Goal: Transaction & Acquisition: Purchase product/service

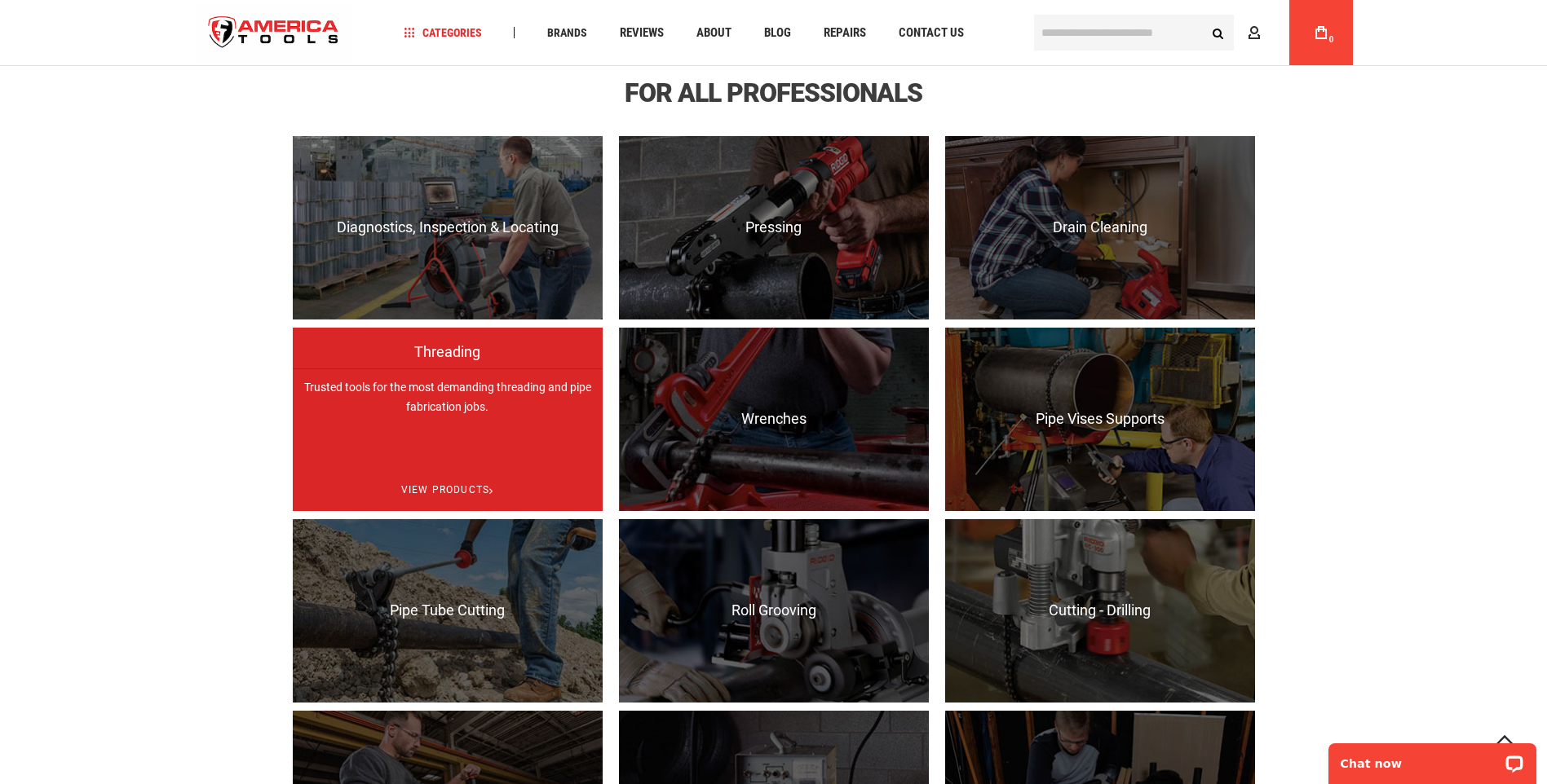
click at [472, 386] on p "Trusted tools for the most demanding threading and pipe fabrication jobs." at bounding box center [447, 461] width 309 height 184
click at [472, 487] on span "View Products" at bounding box center [447, 490] width 309 height 42
click at [452, 491] on span "View Products" at bounding box center [447, 490] width 309 height 42
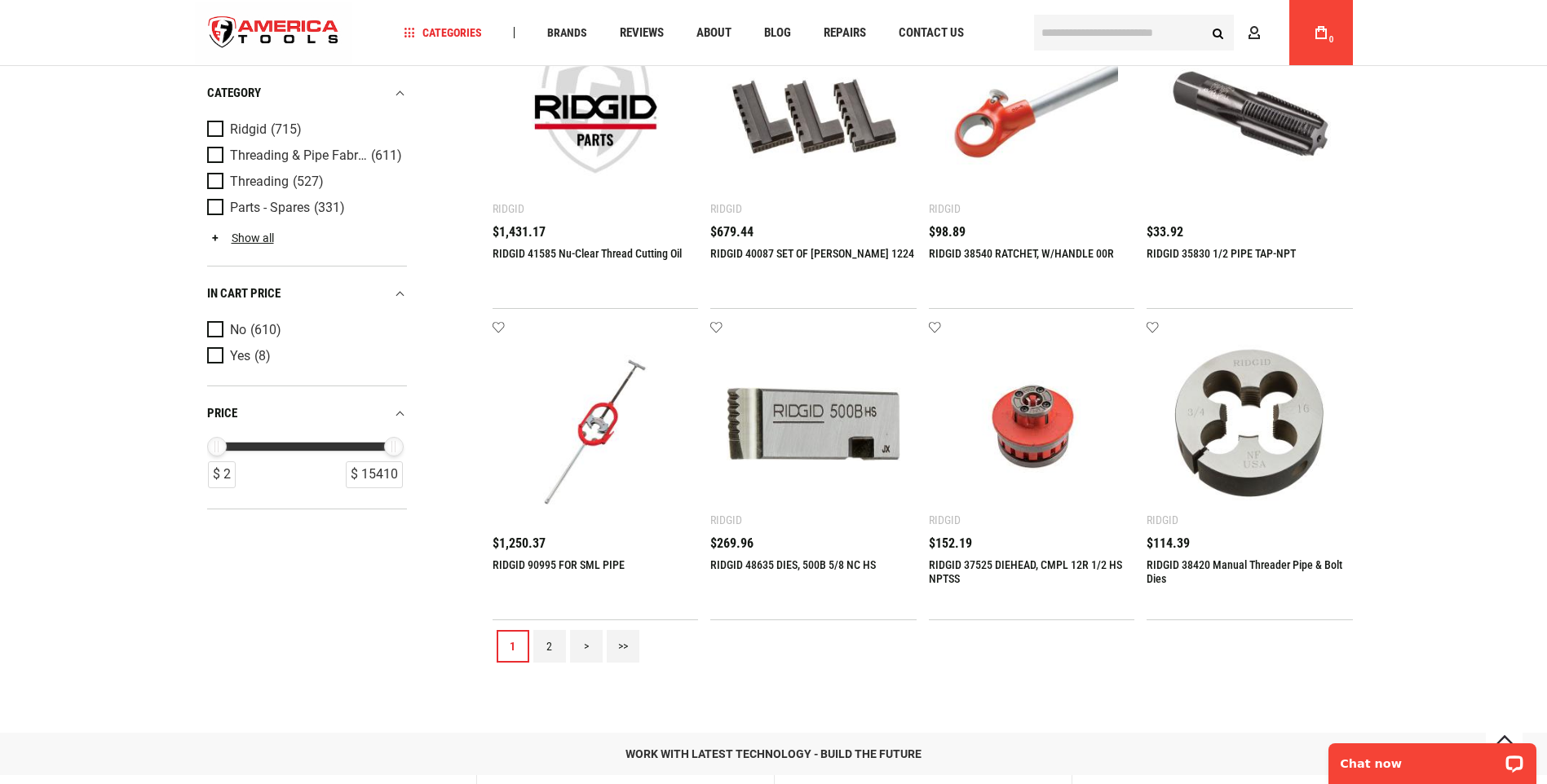
scroll to position [1793, 0]
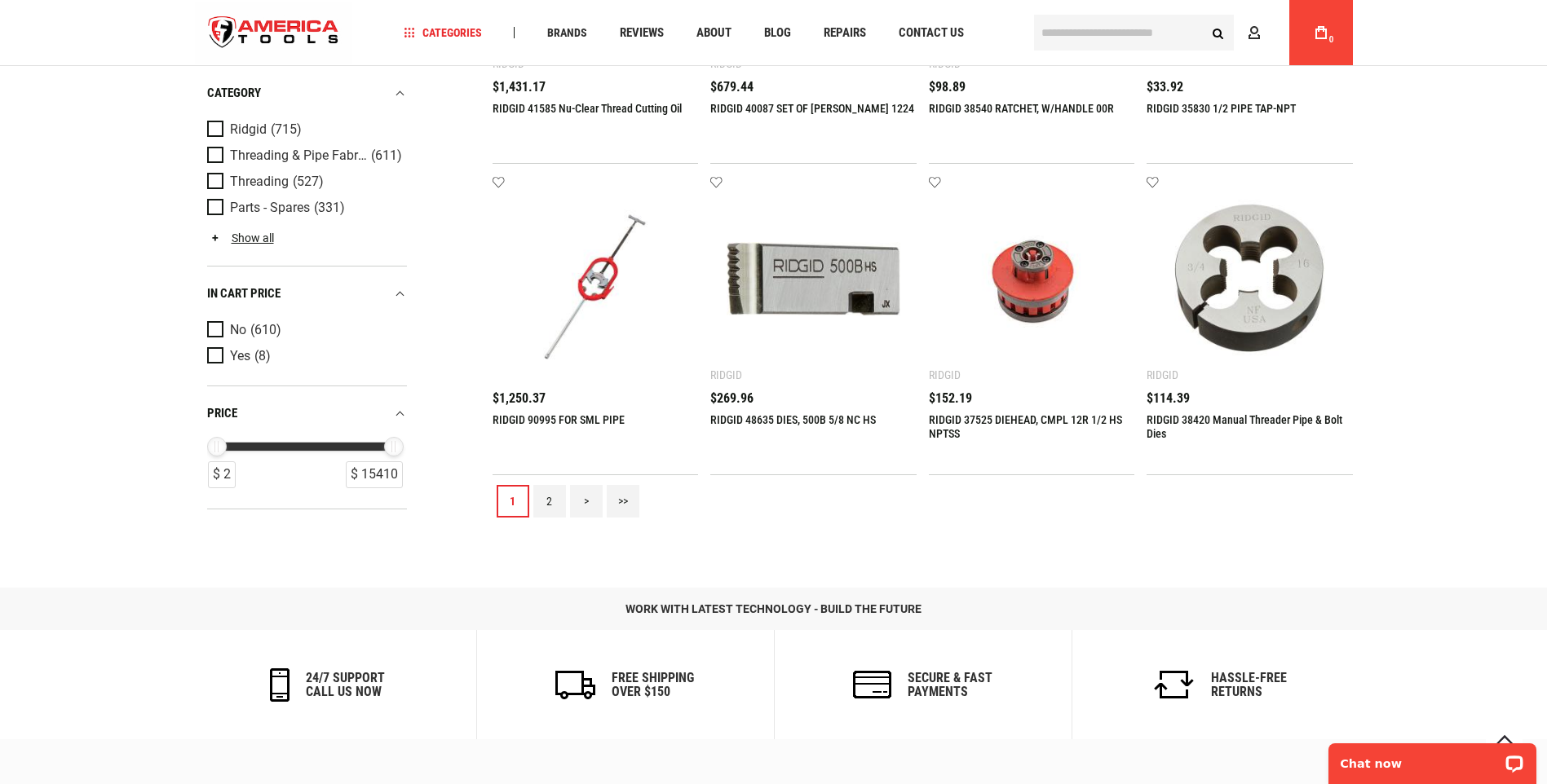
click at [547, 506] on link "2" at bounding box center [549, 501] width 33 height 33
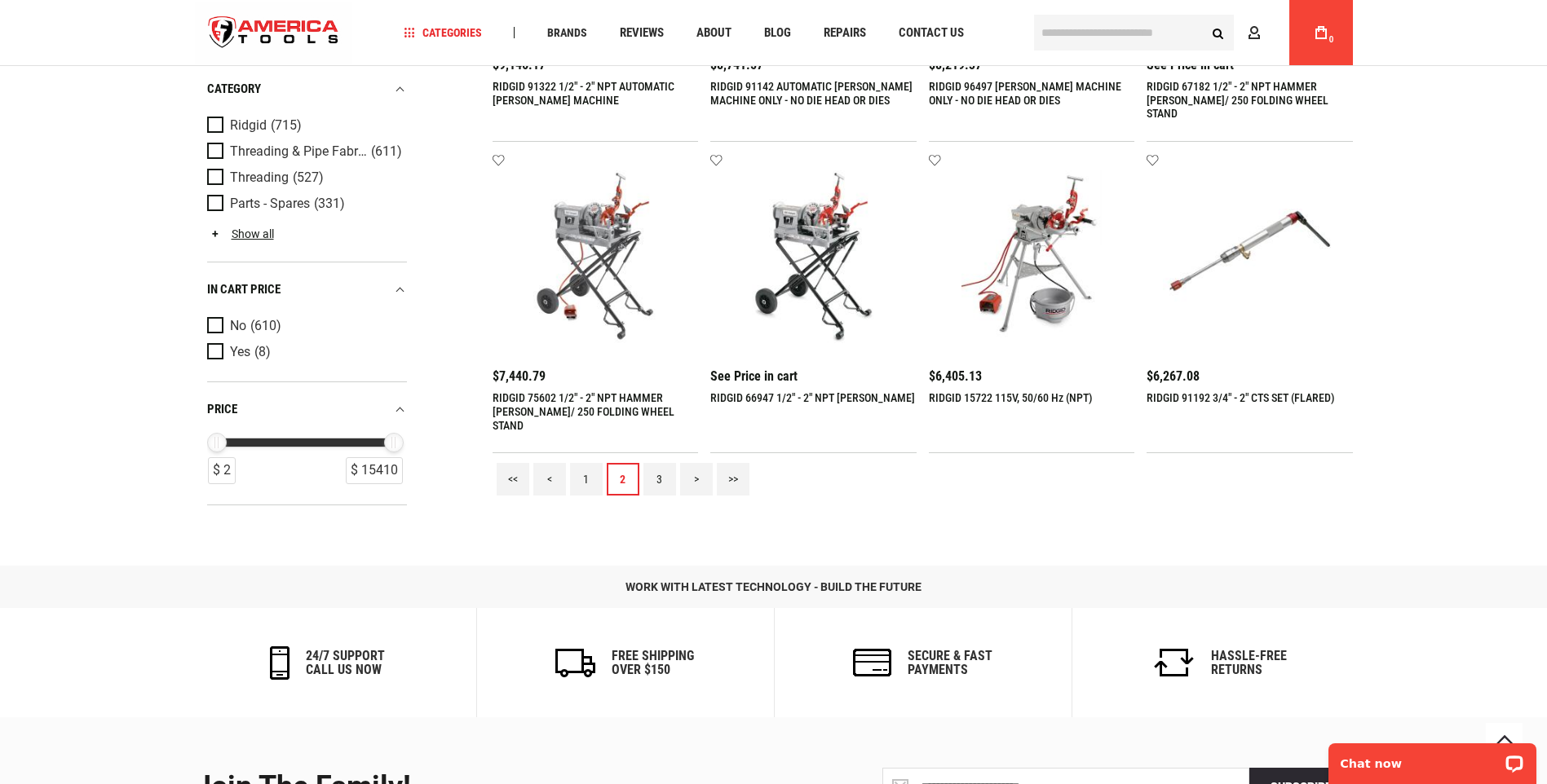
scroll to position [1712, 0]
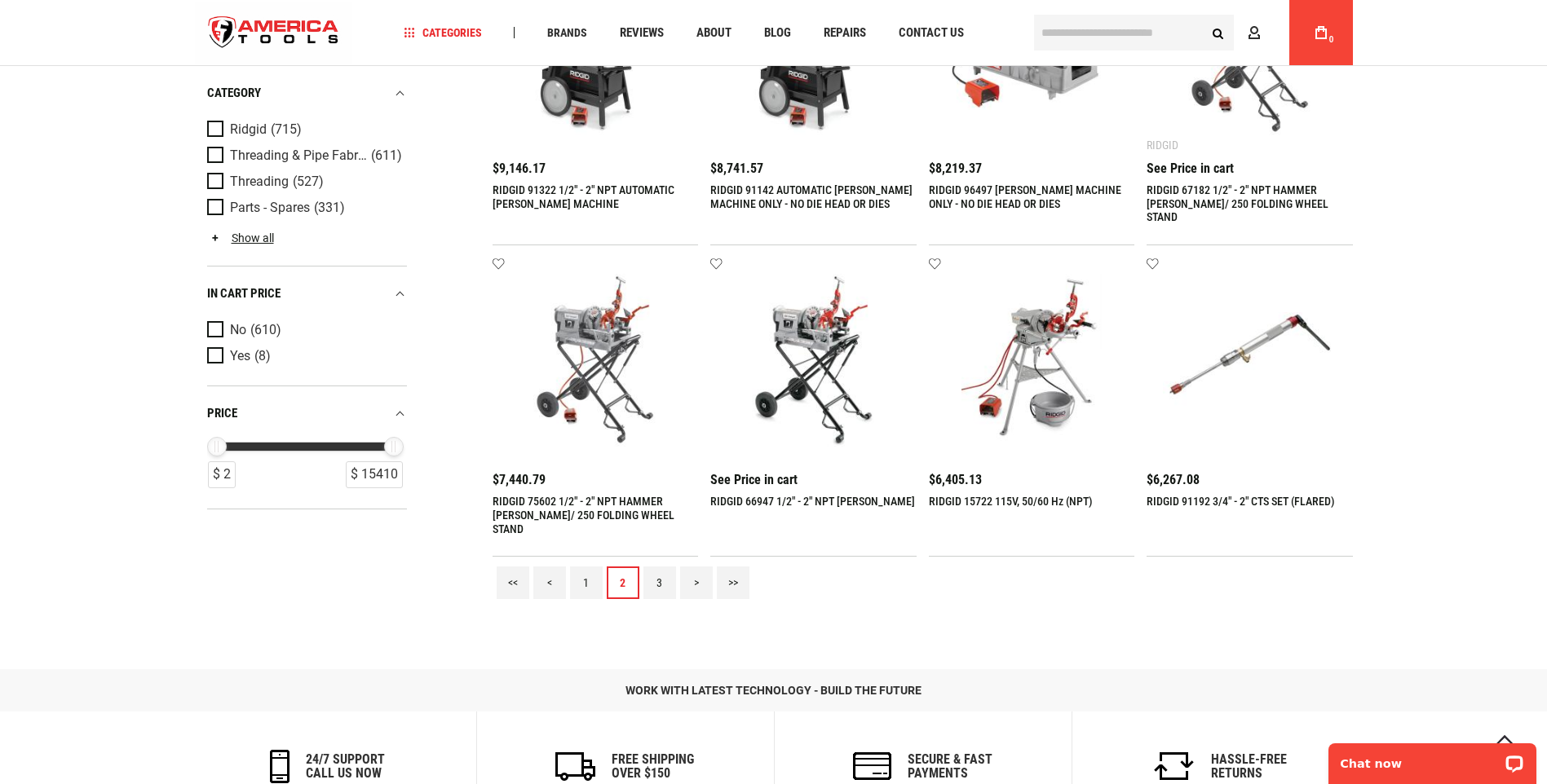
click at [652, 580] on link "3" at bounding box center [659, 582] width 33 height 33
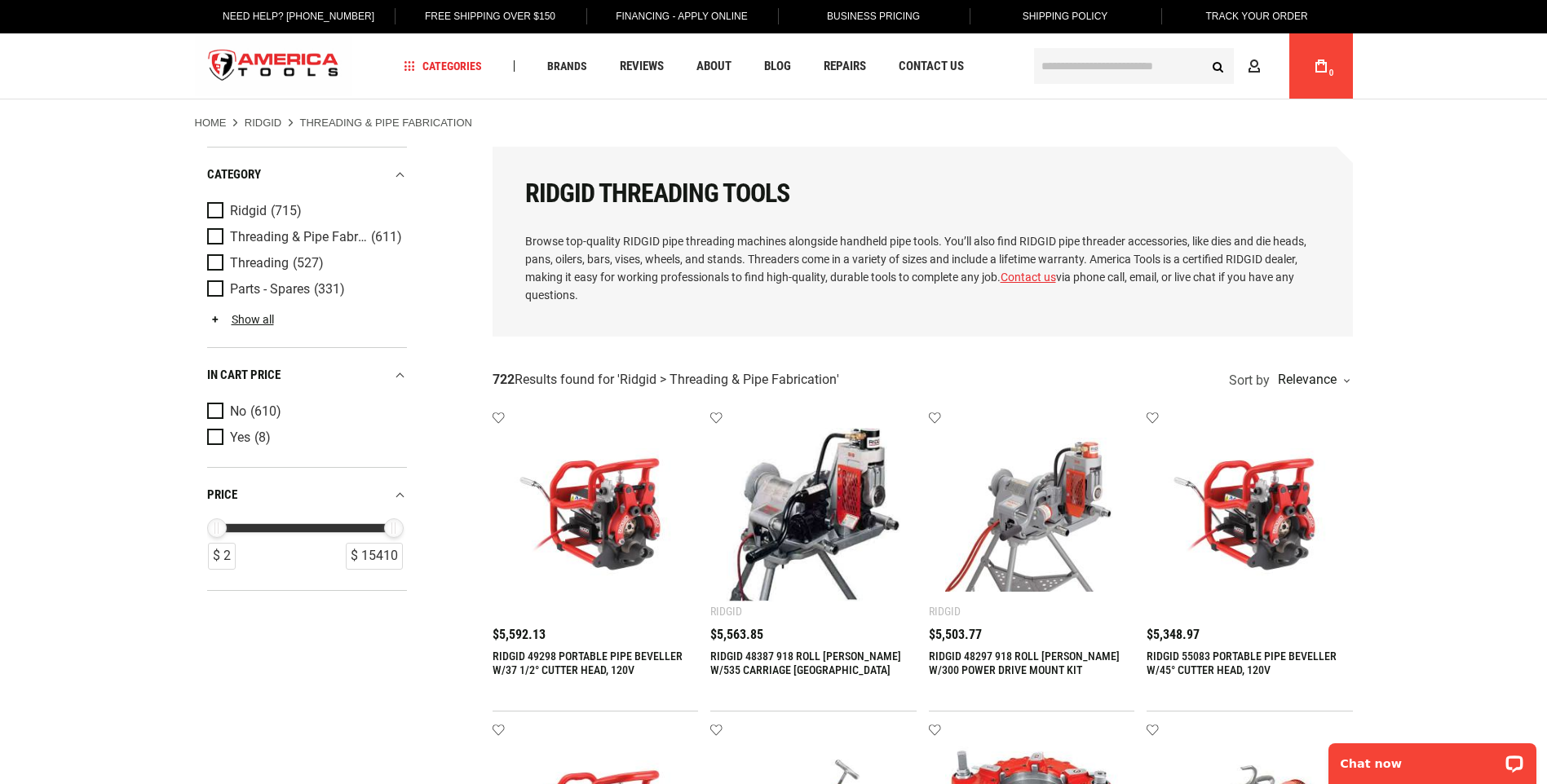
scroll to position [0, 0]
click at [1103, 57] on input "text" at bounding box center [1133, 66] width 200 height 36
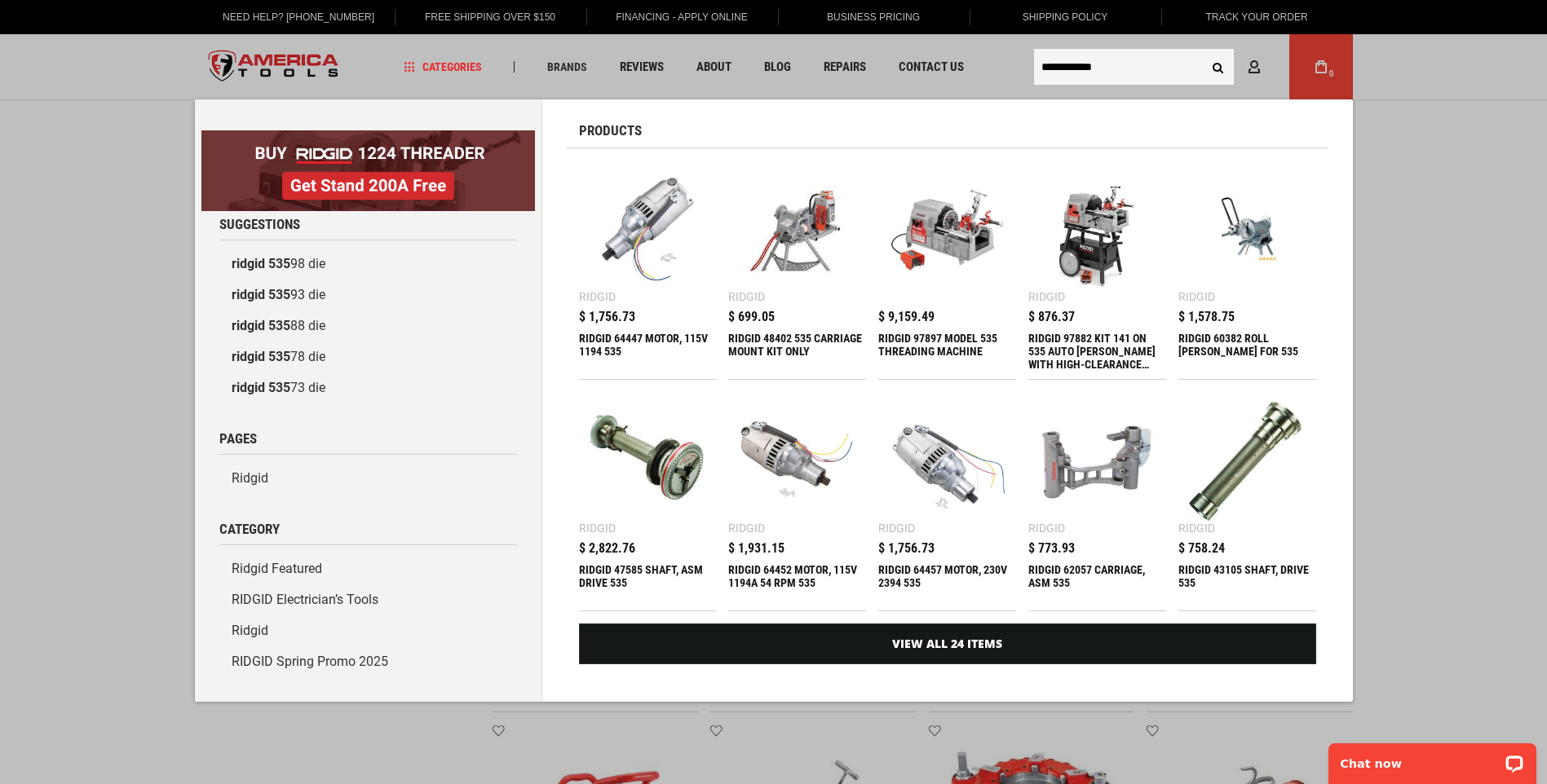
type input "**********"
click at [1202, 51] on button "Search" at bounding box center [1217, 66] width 31 height 31
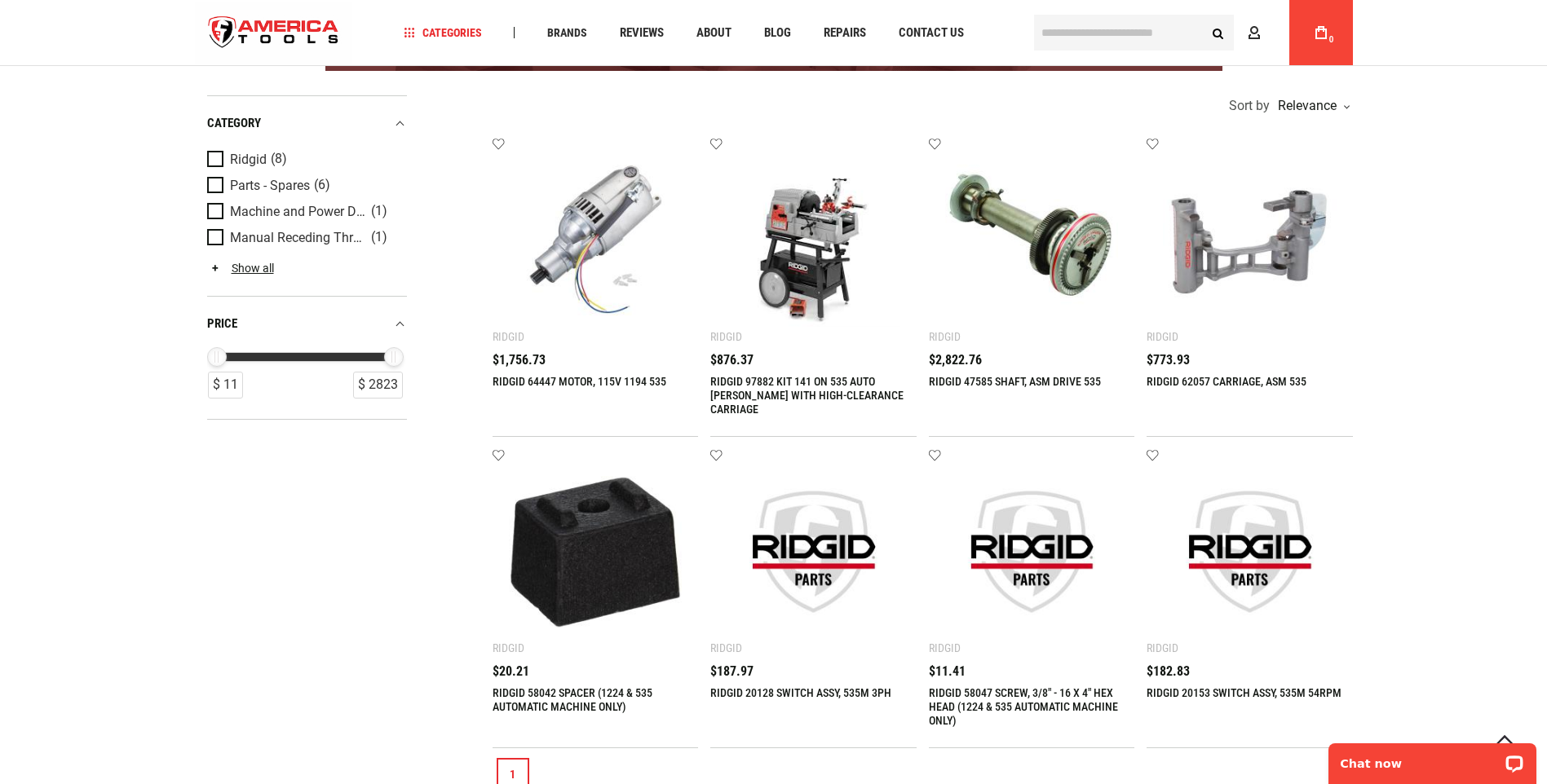
scroll to position [326, 0]
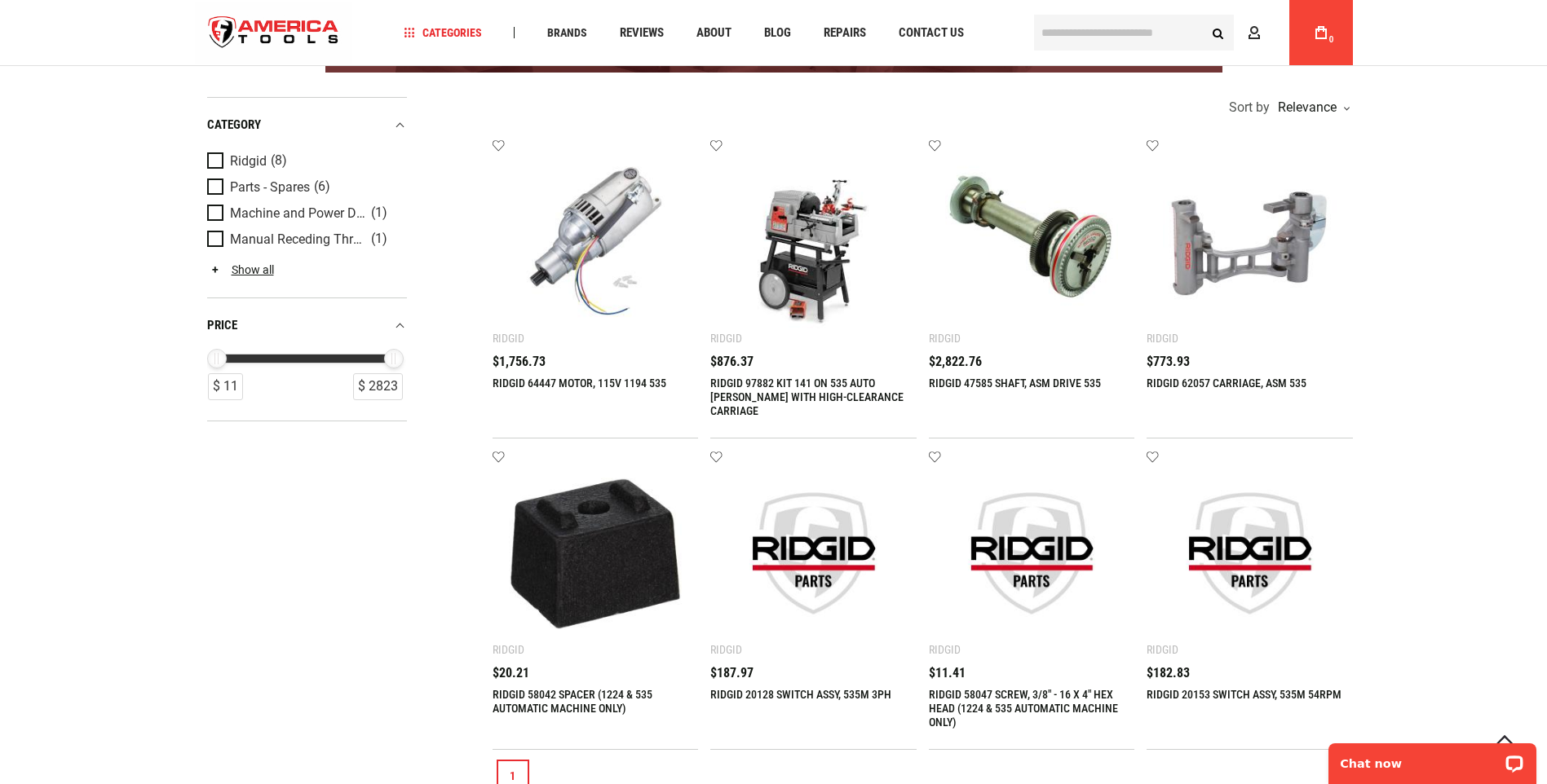
click at [766, 268] on img at bounding box center [813, 241] width 173 height 173
click at [803, 383] on link "RIDGID 97882 KIT 141 ON 535 AUTO [PERSON_NAME] WITH HIGH-CLEARANCE CARRIAGE" at bounding box center [806, 397] width 194 height 41
